Goal: Task Accomplishment & Management: Manage account settings

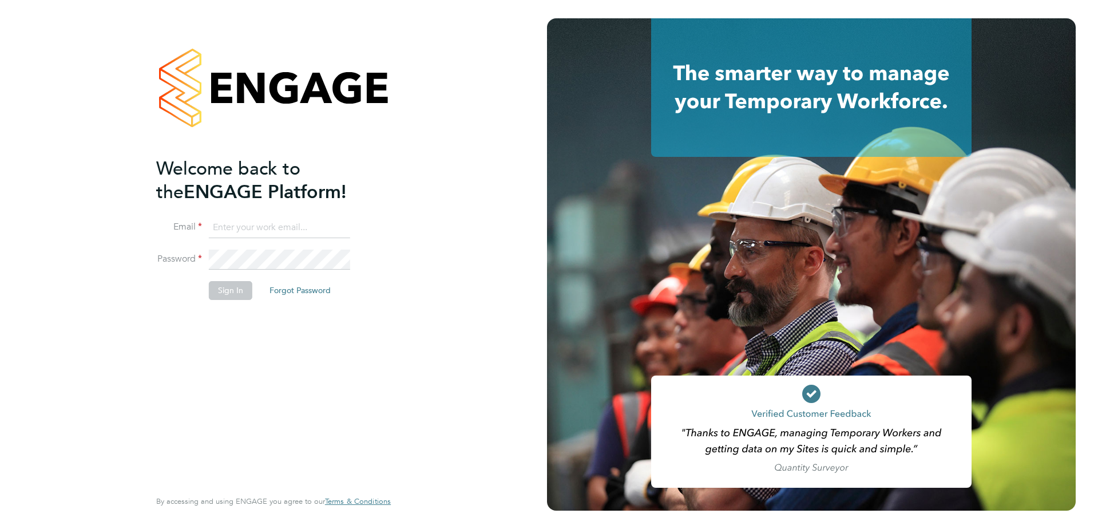
type input "julie.tante@apleona.com"
click at [228, 293] on button "Sign In" at bounding box center [230, 290] width 43 height 18
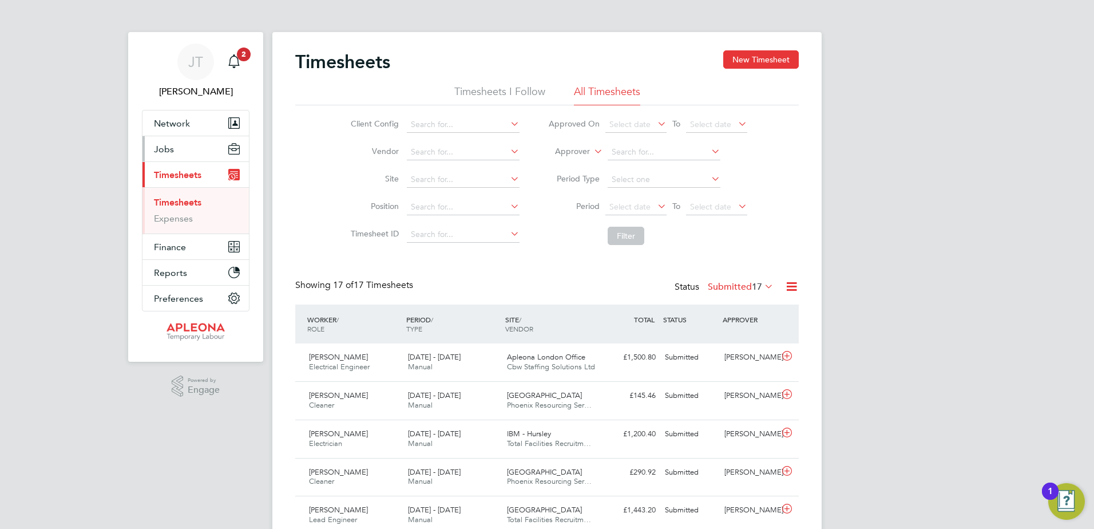
click at [171, 145] on span "Jobs" at bounding box center [164, 149] width 20 height 11
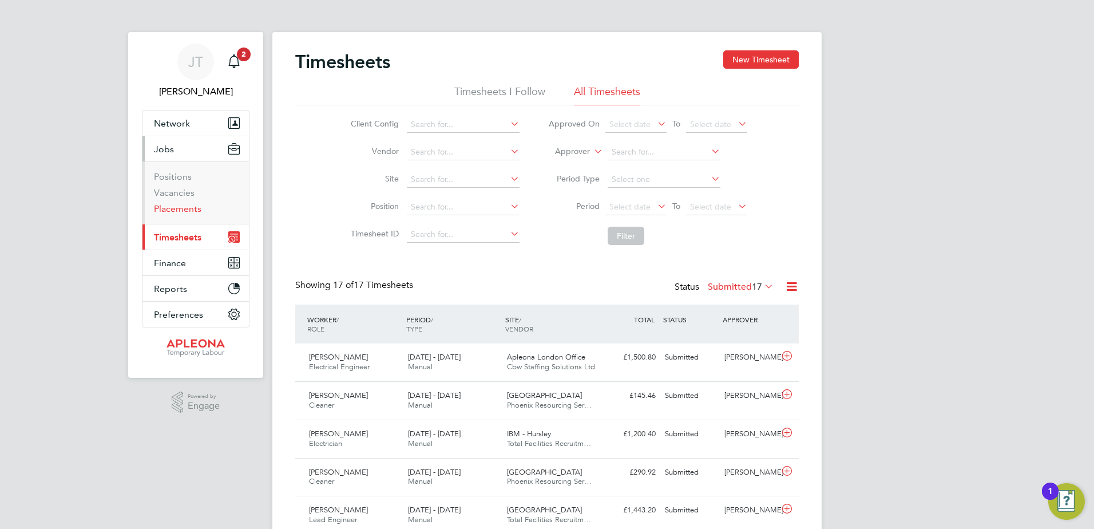
click at [173, 208] on link "Placements" at bounding box center [178, 208] width 48 height 11
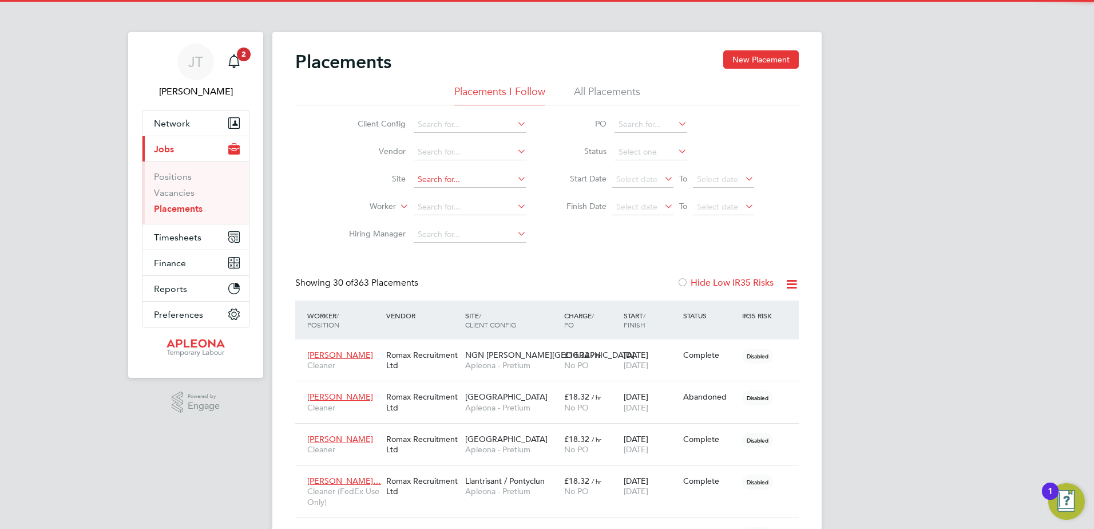
click at [418, 173] on input at bounding box center [470, 180] width 113 height 16
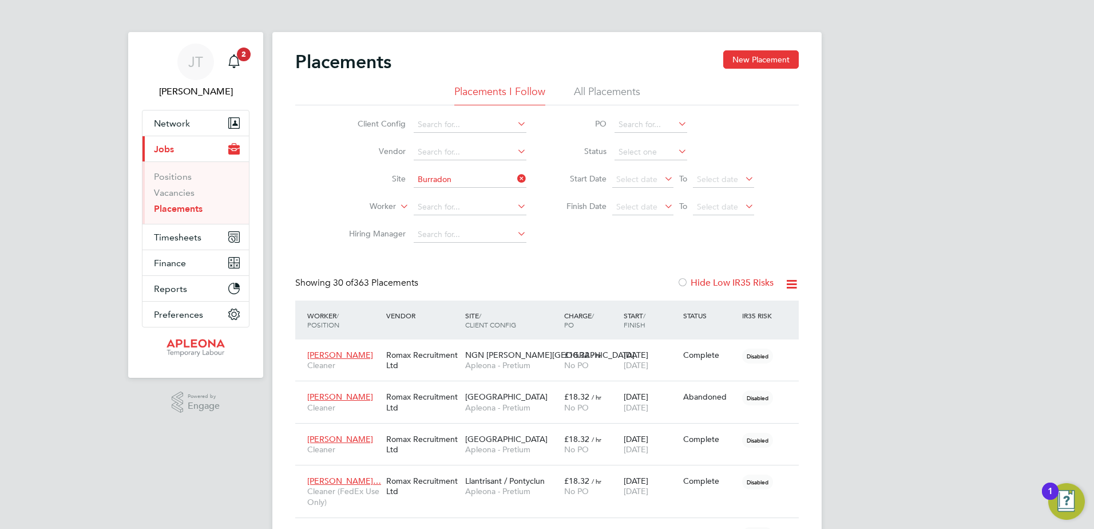
click at [461, 191] on b "Burradon" at bounding box center [458, 195] width 35 height 10
type input "NGN - Burradon"
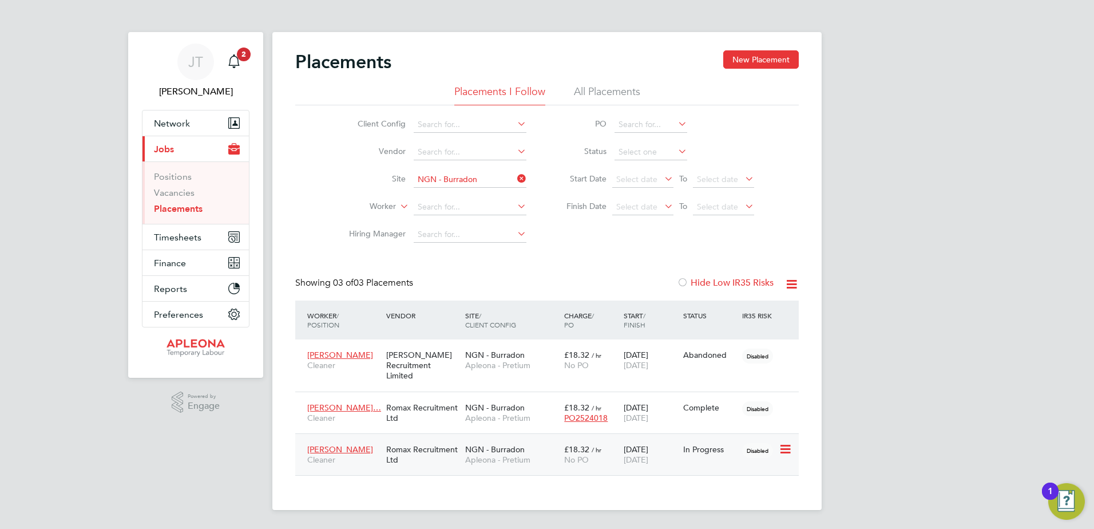
click at [509, 444] on span "NGN - Burradon" at bounding box center [495, 449] width 60 height 10
click at [509, 352] on span "NGN - Burradon" at bounding box center [495, 355] width 60 height 10
click at [437, 397] on div "Romax Recruitment Ltd" at bounding box center [422, 413] width 79 height 32
click at [412, 440] on div "Romax Recruitment Ltd" at bounding box center [422, 454] width 79 height 32
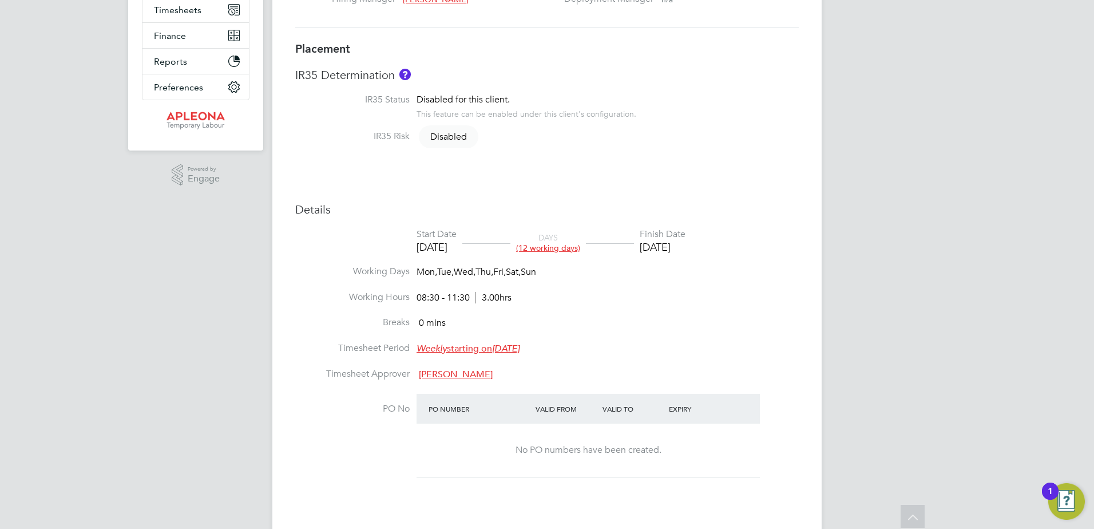
scroll to position [229, 0]
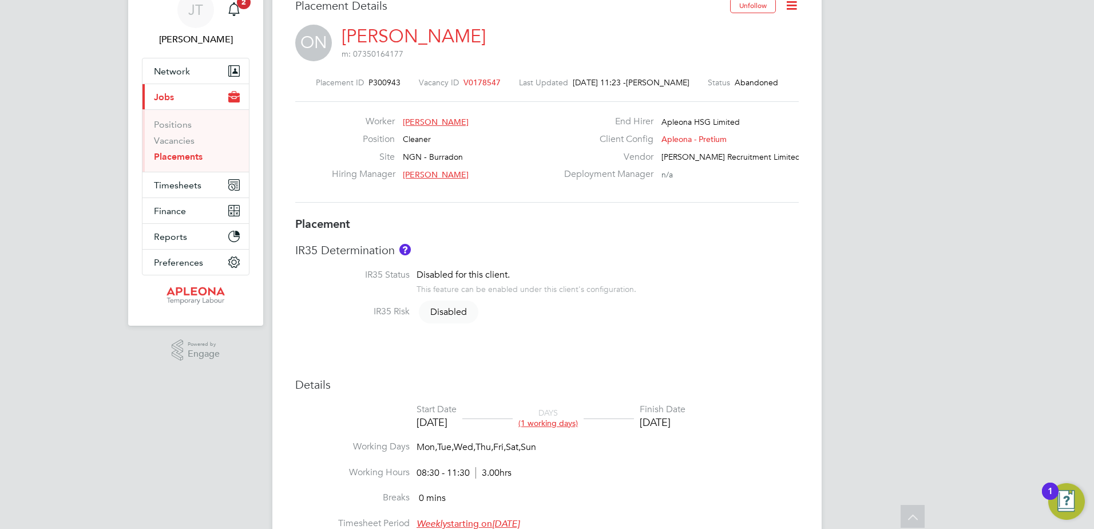
scroll to position [6, 0]
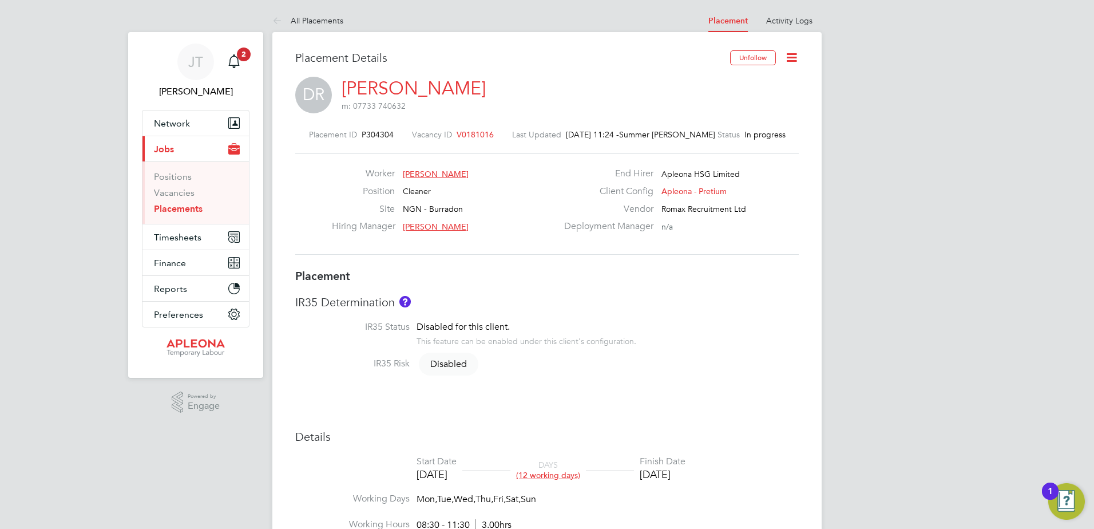
click at [790, 56] on icon at bounding box center [792, 57] width 14 height 14
click at [764, 81] on li "Edit Placement e" at bounding box center [755, 85] width 84 height 16
type input "[PERSON_NAME]"
type input "[DATE]"
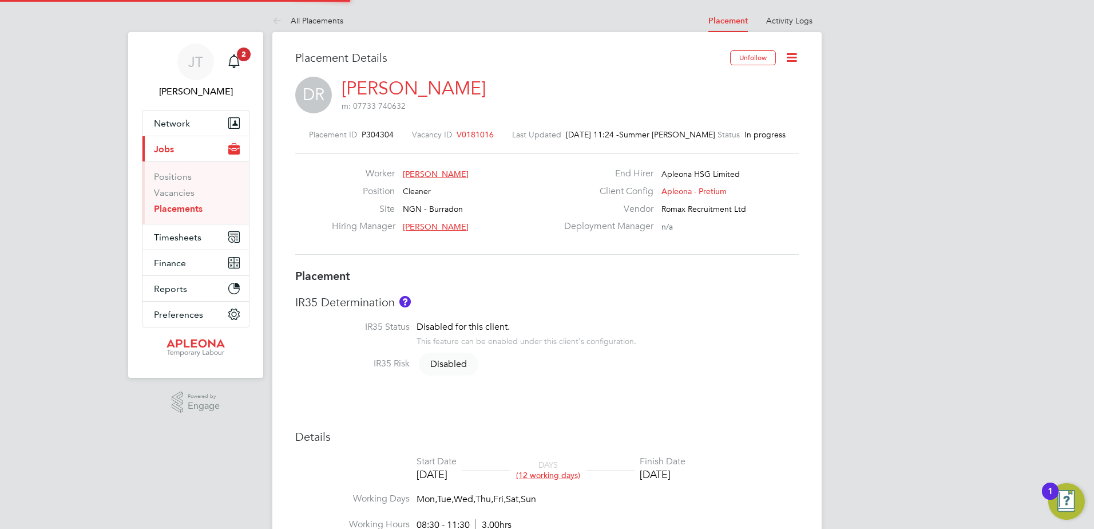
type input "[DATE]"
type input "08:30"
type input "11:30"
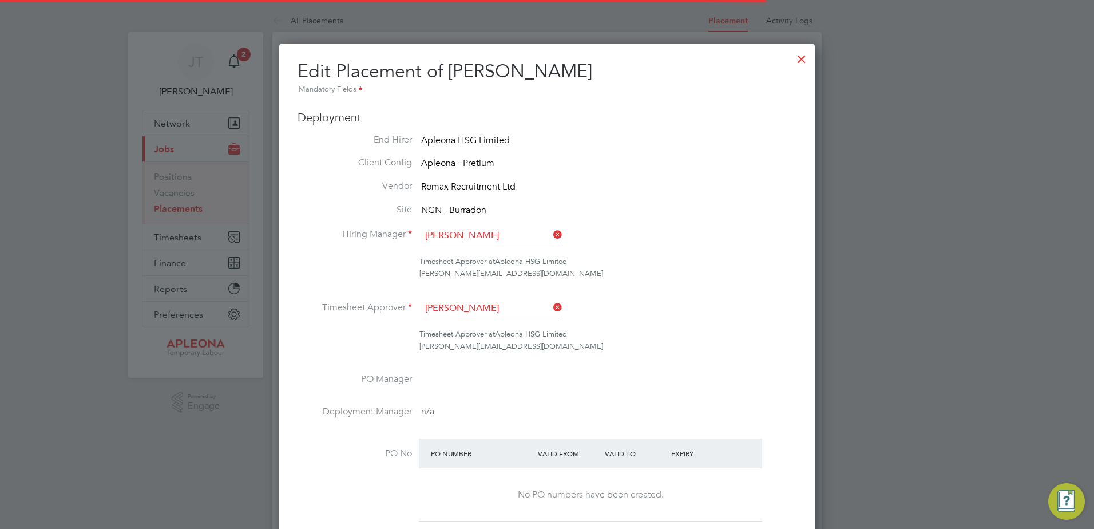
scroll to position [6, 6]
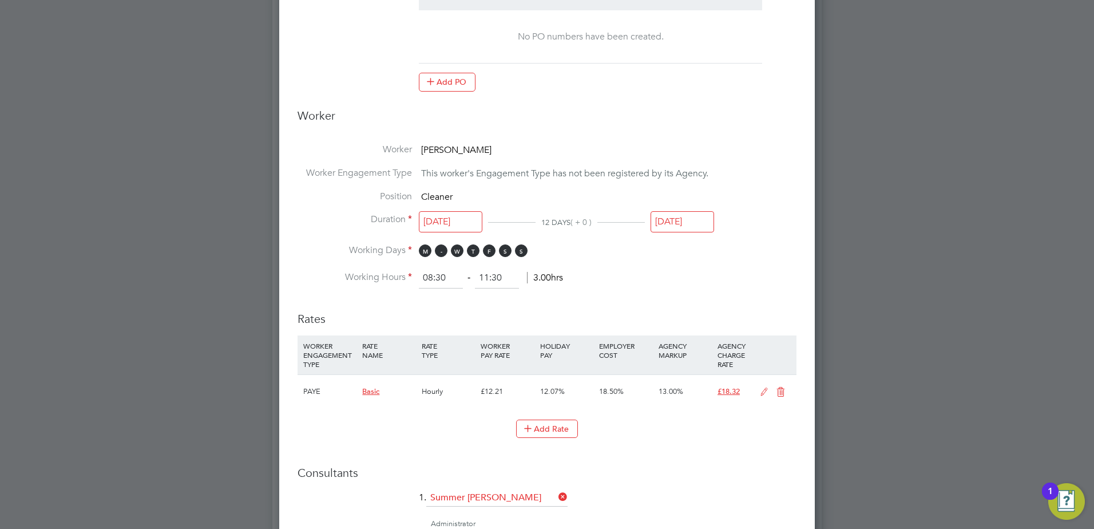
click at [441, 251] on span "T" at bounding box center [441, 250] width 13 height 13
click at [458, 252] on span "W" at bounding box center [457, 250] width 13 height 13
click at [490, 252] on span "F" at bounding box center [489, 250] width 13 height 13
click at [504, 252] on span "S" at bounding box center [505, 250] width 13 height 13
click at [520, 252] on span "S" at bounding box center [521, 250] width 13 height 13
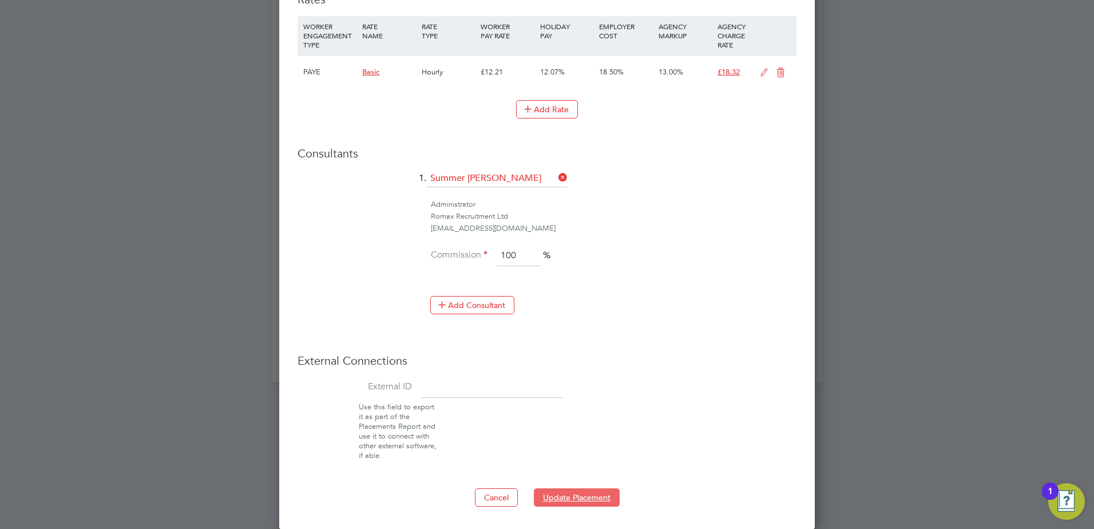
click at [578, 496] on button "Update Placement" at bounding box center [577, 497] width 86 height 18
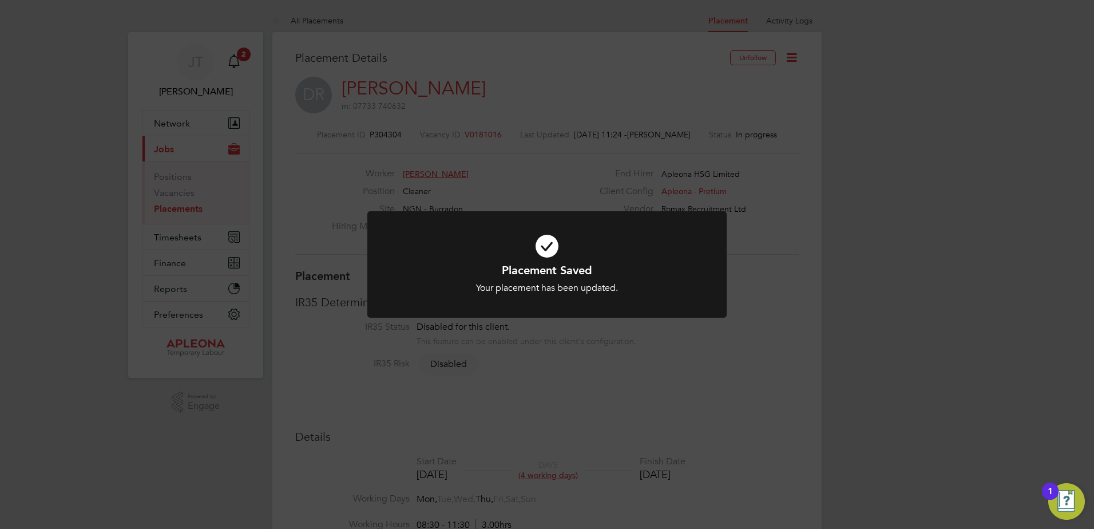
click at [761, 247] on div "Placement Saved Your placement has been updated. Cancel Okay" at bounding box center [547, 264] width 1094 height 529
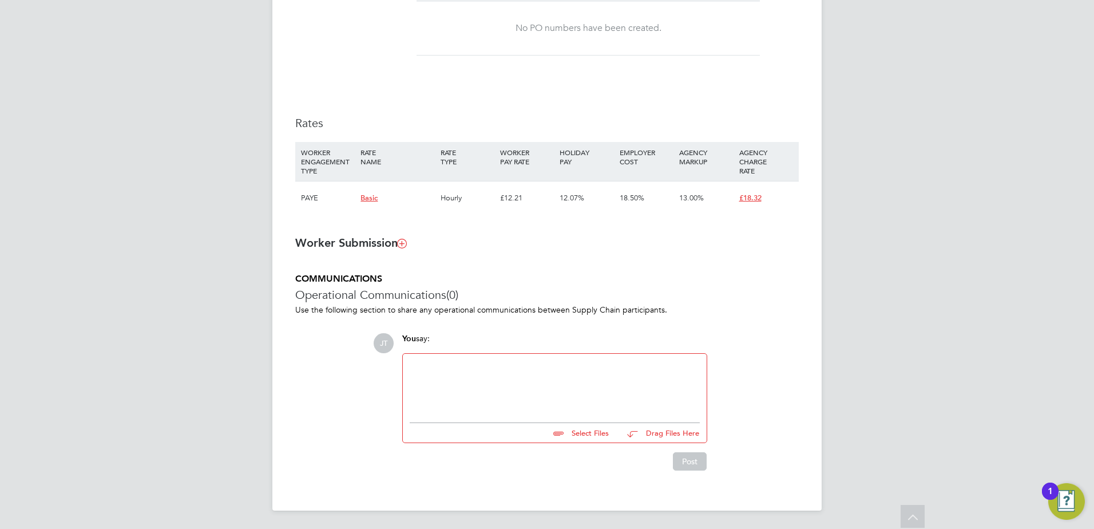
click at [428, 370] on div at bounding box center [555, 385] width 290 height 49
click at [690, 462] on button "Post" at bounding box center [690, 461] width 34 height 18
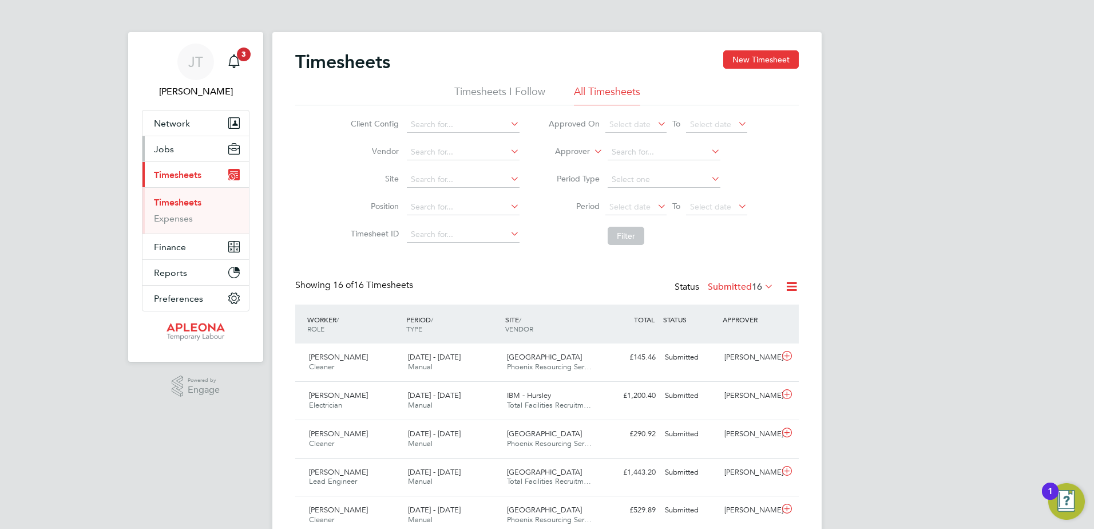
click at [163, 149] on span "Jobs" at bounding box center [164, 149] width 20 height 11
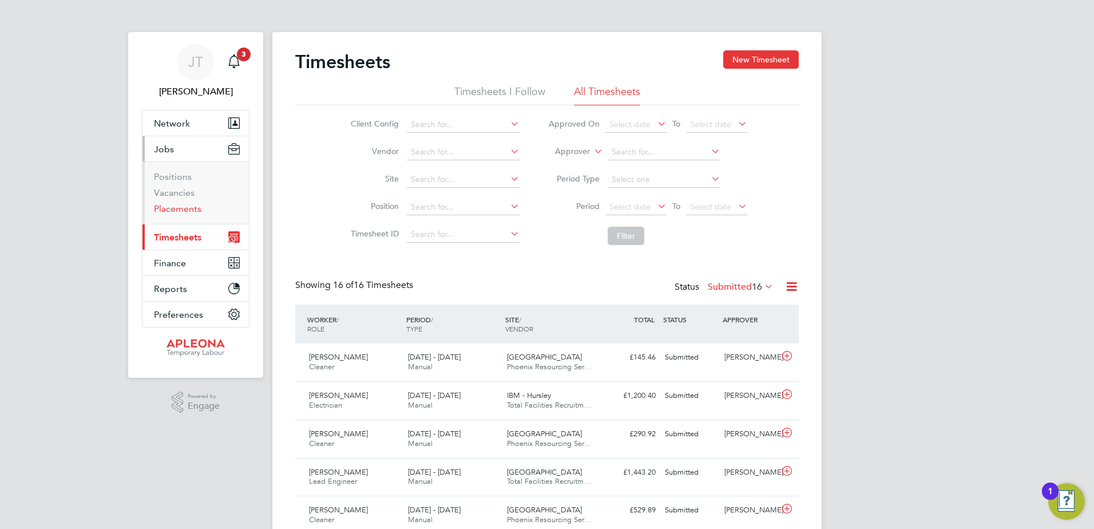
click at [173, 210] on link "Placements" at bounding box center [178, 208] width 48 height 11
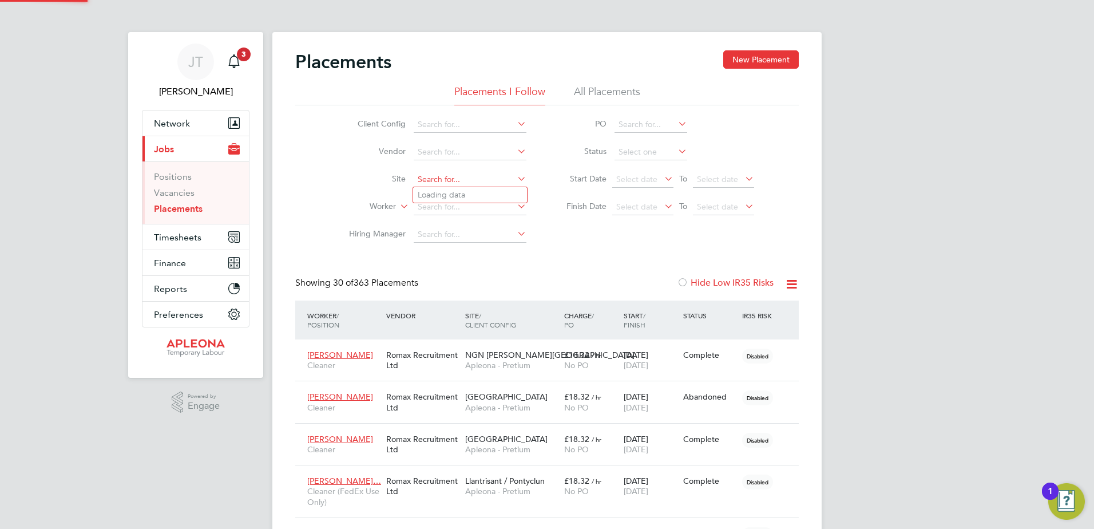
click at [421, 175] on input at bounding box center [470, 180] width 113 height 16
click at [446, 193] on b "Burradon" at bounding box center [458, 195] width 35 height 10
type input "NGN - Burradon"
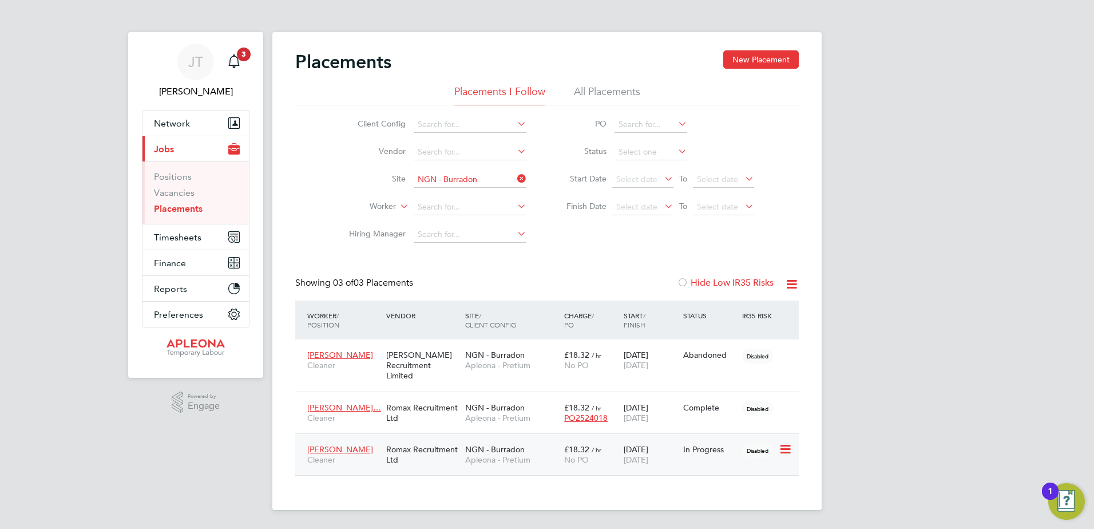
click at [580, 444] on span "£18.32" at bounding box center [576, 449] width 25 height 10
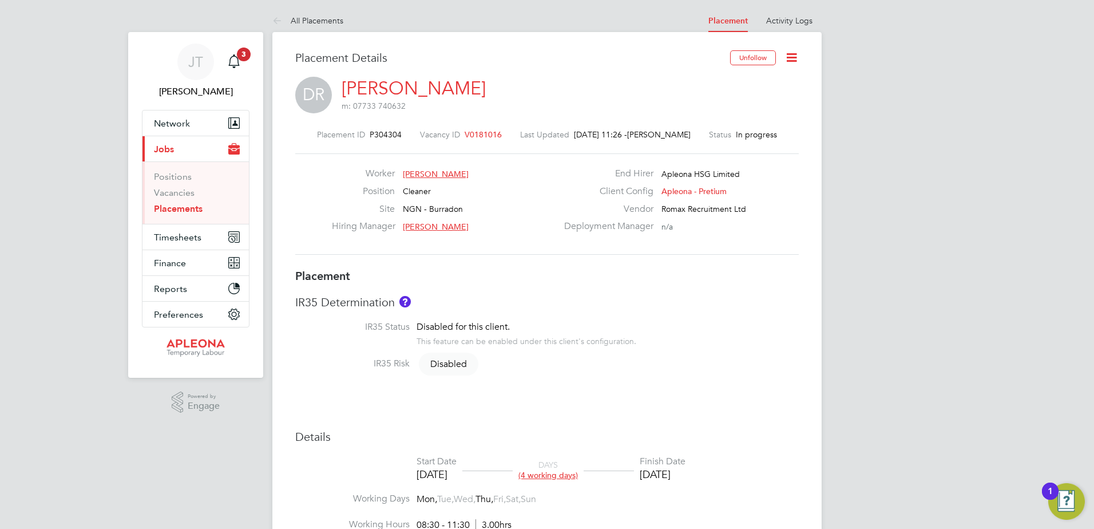
click at [794, 53] on icon at bounding box center [792, 57] width 14 height 14
click at [750, 82] on li "Edit Placement e" at bounding box center [755, 85] width 84 height 16
type input "[PERSON_NAME]"
type input "[DATE]"
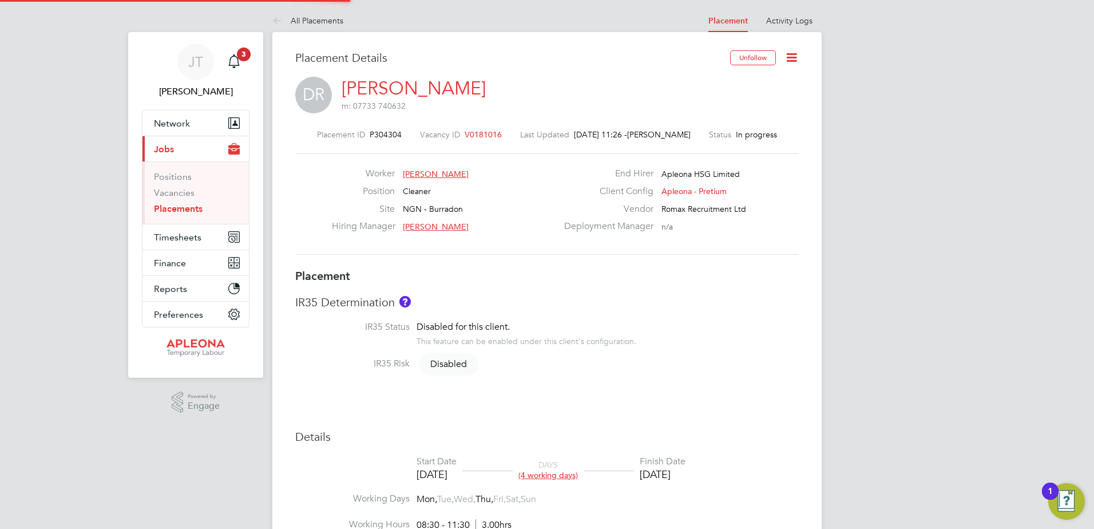
type input "[DATE]"
type input "08:30"
type input "11:30"
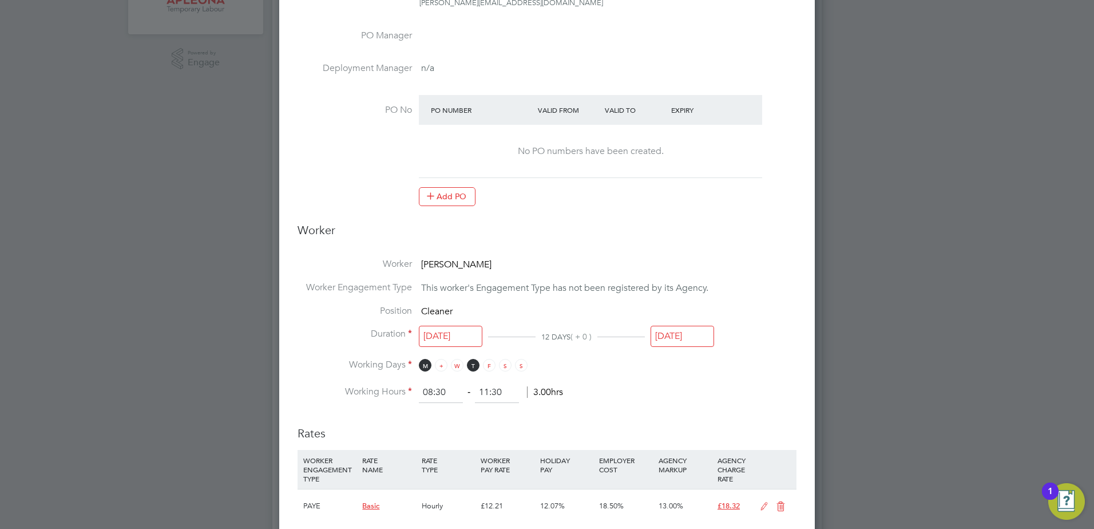
click at [444, 367] on span "T" at bounding box center [441, 365] width 13 height 13
click at [456, 367] on span "W" at bounding box center [457, 365] width 13 height 13
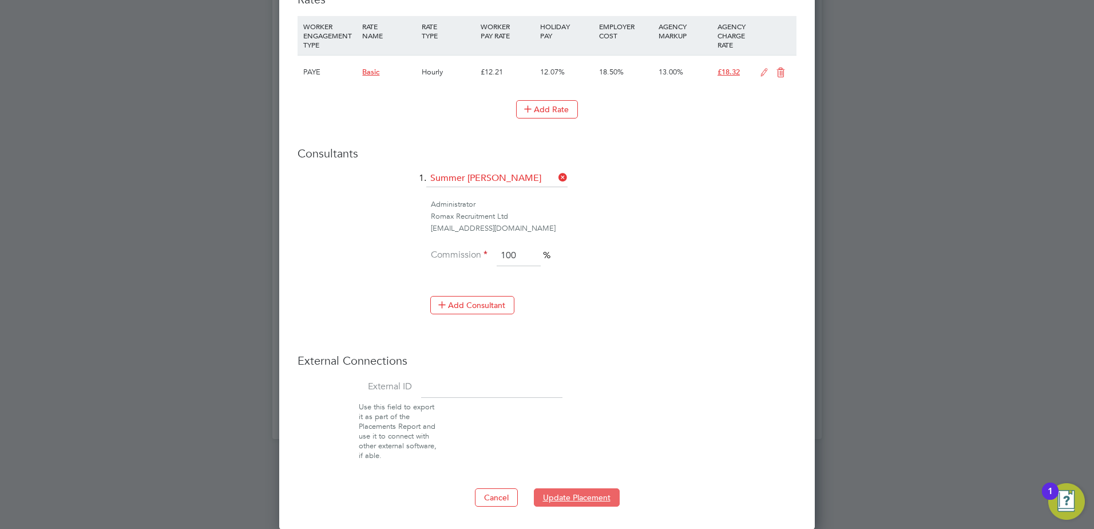
click at [580, 493] on button "Update Placement" at bounding box center [577, 497] width 86 height 18
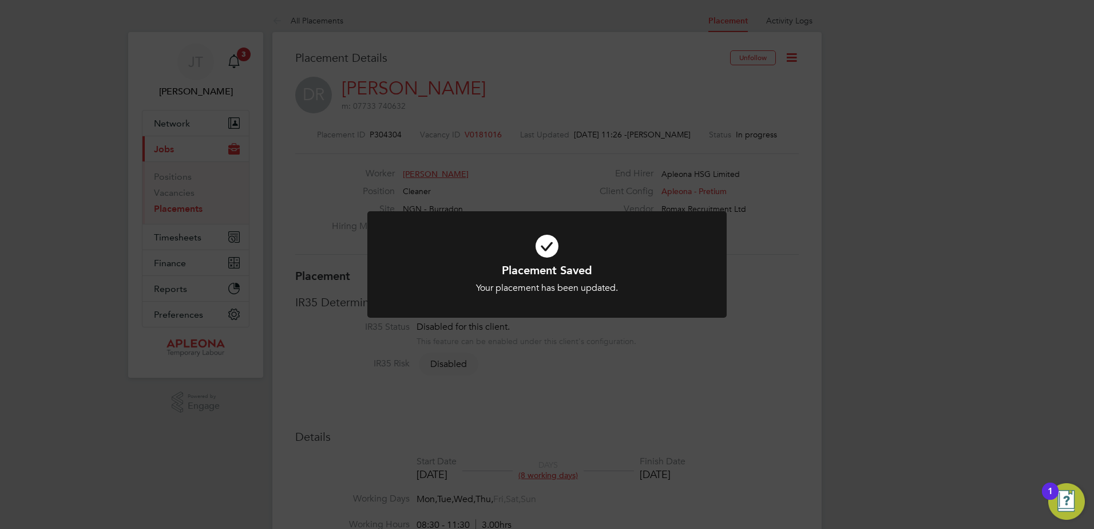
click at [764, 282] on div "Placement Saved Your placement has been updated. Cancel Okay" at bounding box center [547, 264] width 1094 height 529
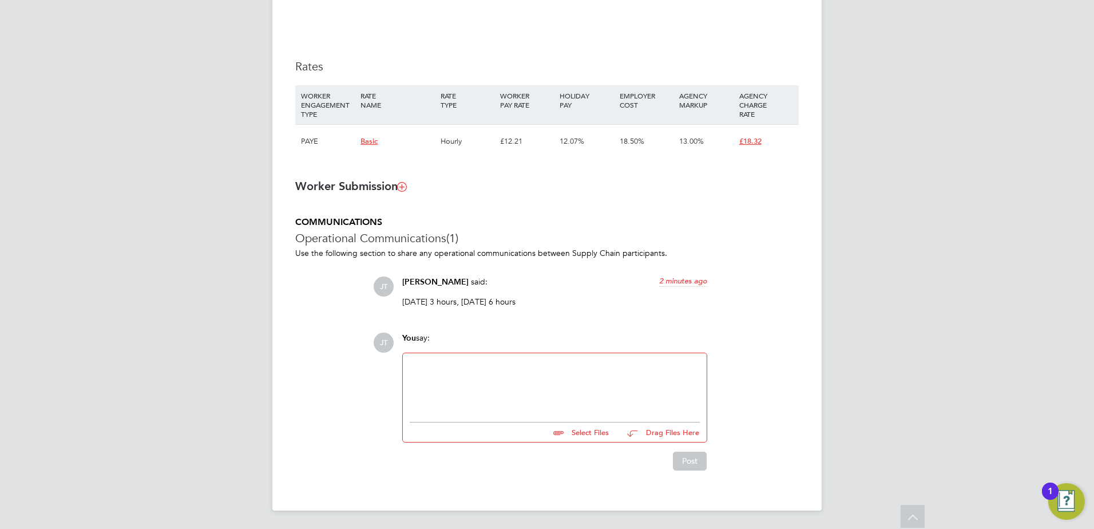
click at [473, 379] on div at bounding box center [555, 384] width 290 height 49
click at [691, 462] on button "Post" at bounding box center [690, 461] width 34 height 18
